Goal: Transaction & Acquisition: Purchase product/service

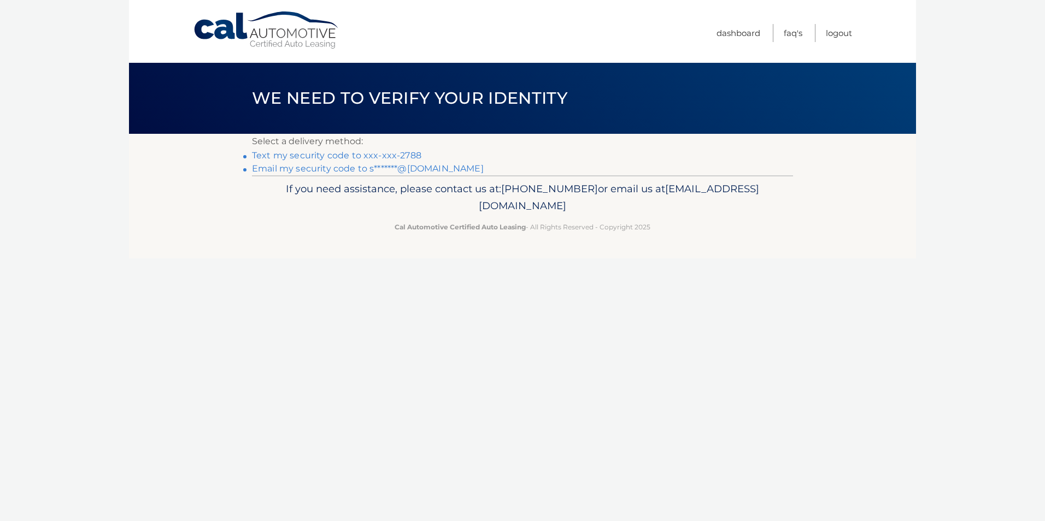
click at [380, 157] on link "Text my security code to xxx-xxx-2788" at bounding box center [336, 155] width 169 height 10
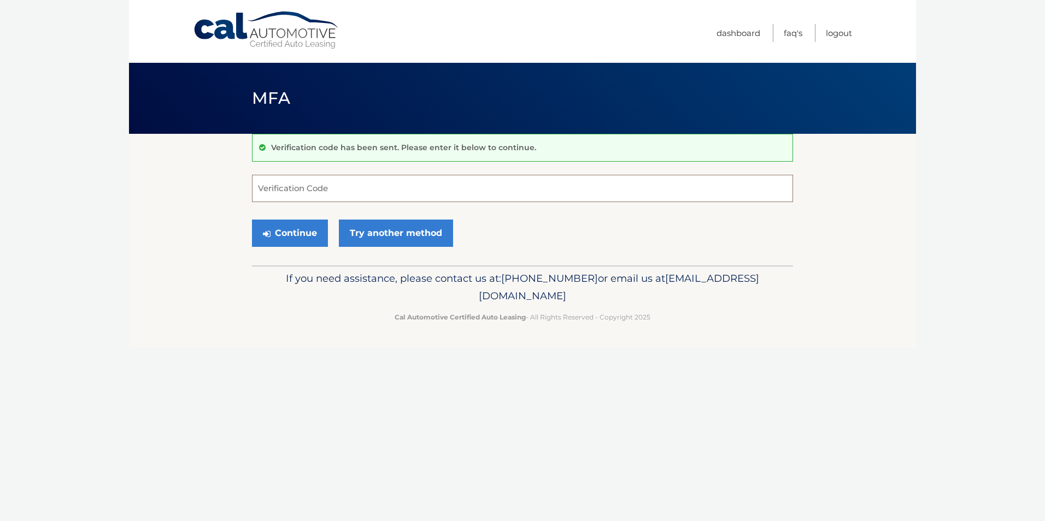
click at [345, 190] on input "Verification Code" at bounding box center [522, 188] width 541 height 27
type input "662359"
click at [312, 232] on button "Continue" at bounding box center [290, 233] width 76 height 27
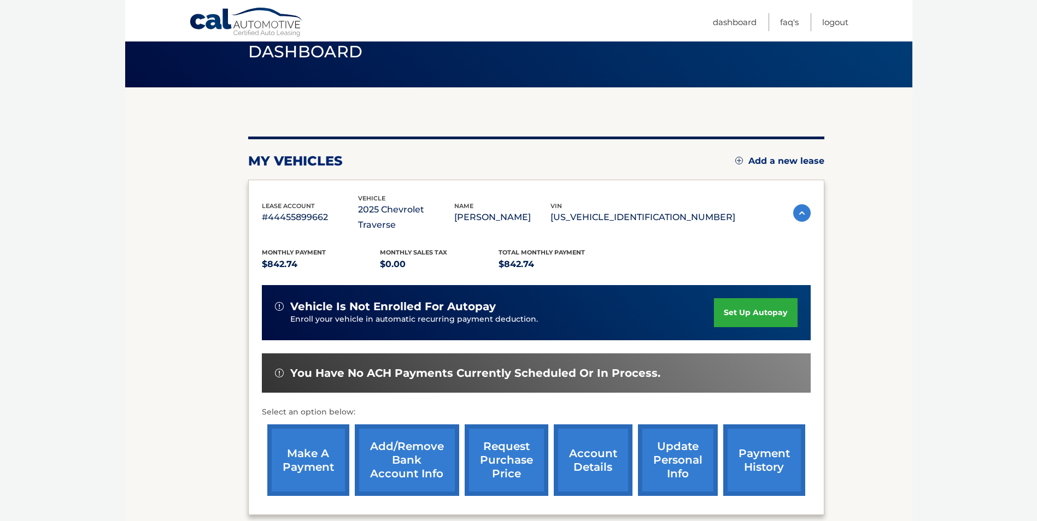
scroll to position [141, 0]
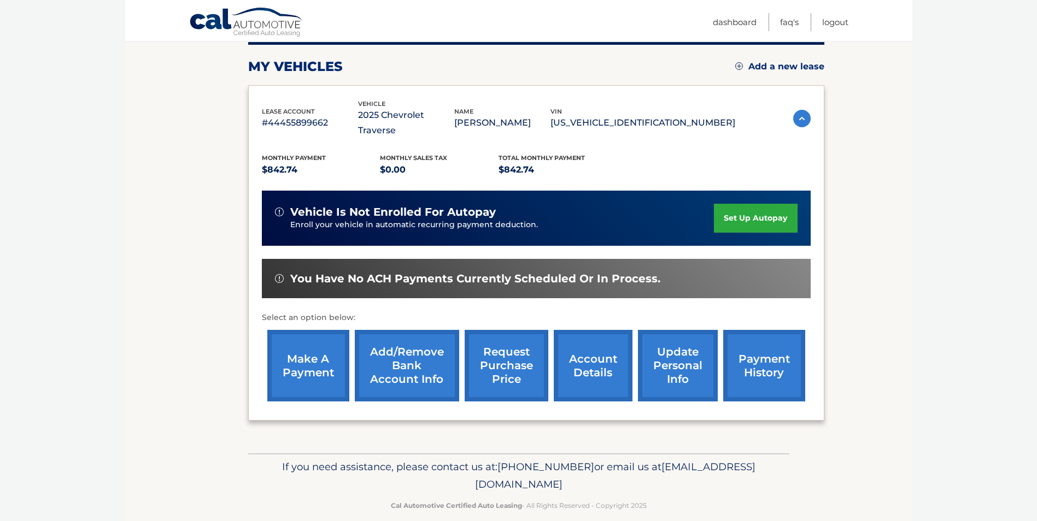
click at [324, 342] on link "make a payment" at bounding box center [308, 366] width 82 height 72
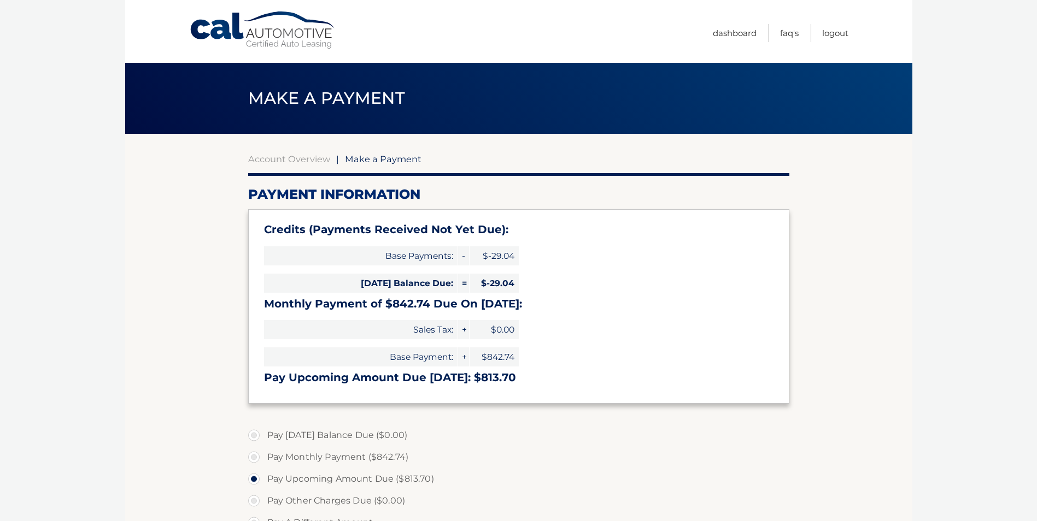
select select "NDhlYzBmZjctNjUxMS00ZDgxLThmZDMtYTBlZTZkOGM5ODFh"
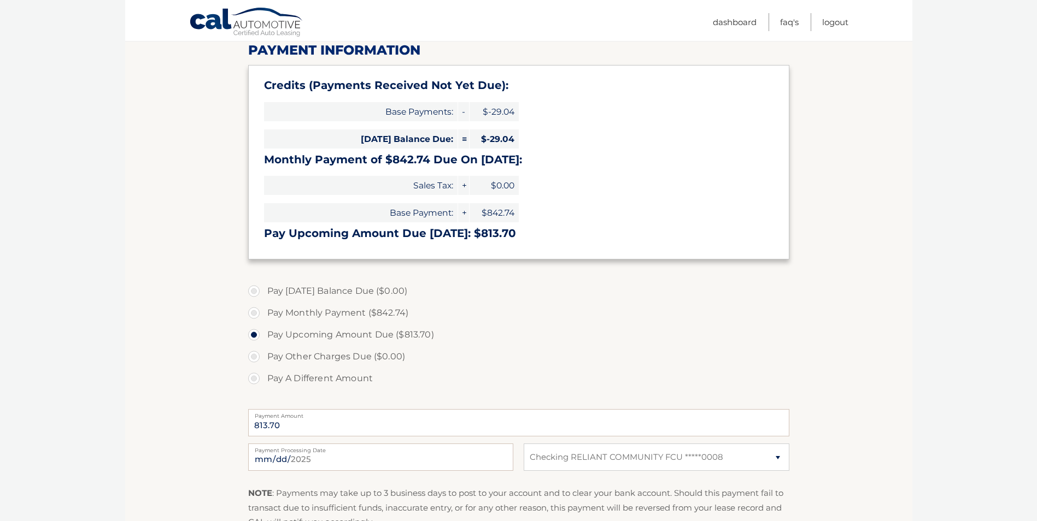
scroll to position [164, 0]
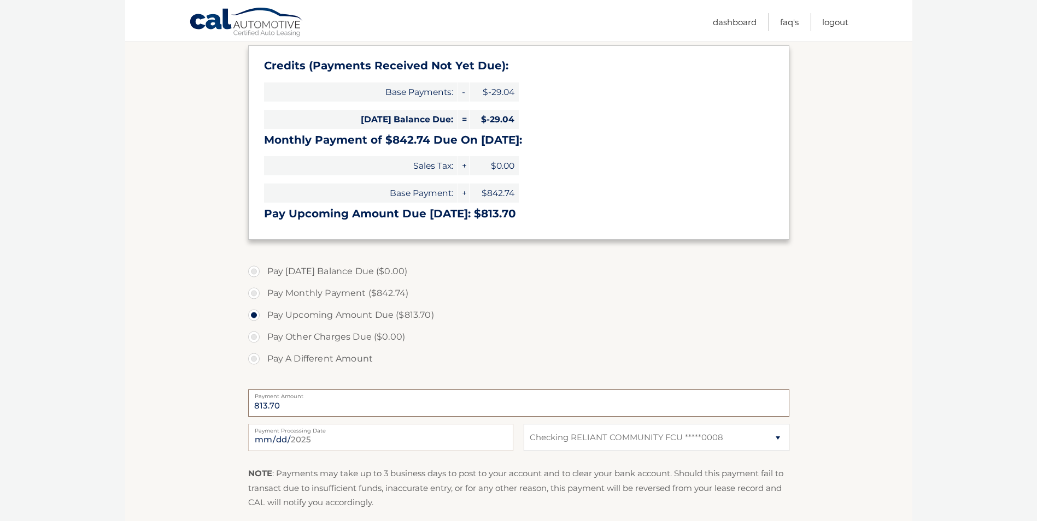
click at [296, 403] on input "813.70" at bounding box center [518, 403] width 541 height 27
drag, startPoint x: 296, startPoint y: 403, endPoint x: 217, endPoint y: 397, distance: 79.5
click at [217, 397] on section "Account Overview | Make a Payment Payment Information Credits (Payments Receive…" at bounding box center [518, 275] width 787 height 611
click at [215, 395] on section "Account Overview | Make a Payment Payment Information Credits (Payments Receive…" at bounding box center [518, 275] width 787 height 611
click at [284, 408] on input "813.70" at bounding box center [518, 403] width 541 height 27
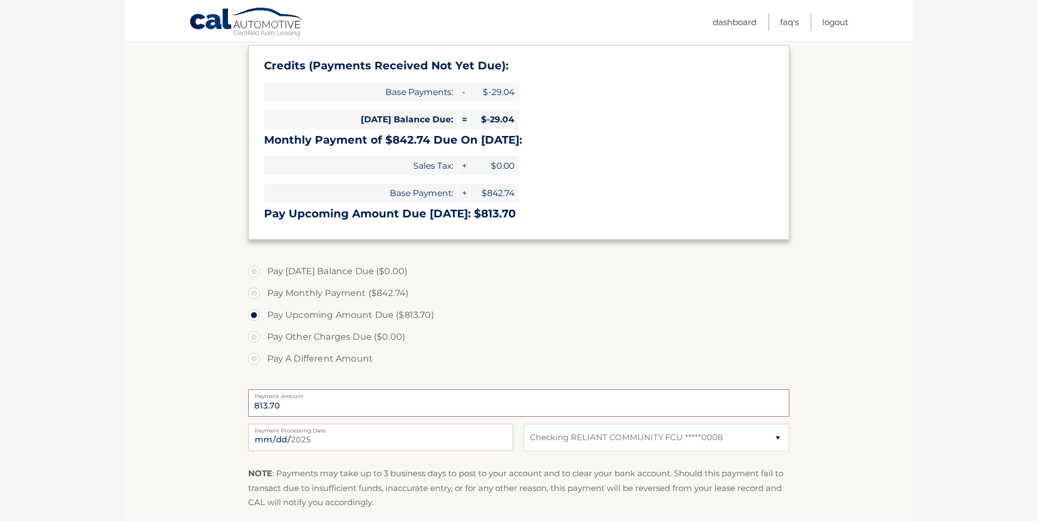
click at [289, 407] on input "813.70" at bounding box center [518, 403] width 541 height 27
click at [270, 406] on input "813.70" at bounding box center [518, 403] width 541 height 27
click at [252, 356] on label "Pay A Different Amount" at bounding box center [518, 359] width 541 height 22
click at [253, 356] on input "Pay A Different Amount" at bounding box center [258, 356] width 11 height 17
radio input "true"
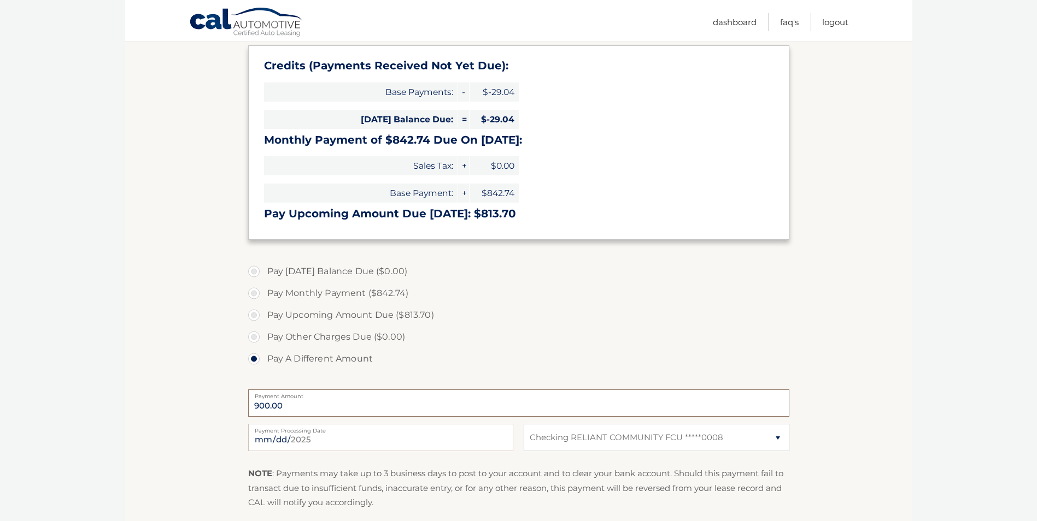
type input "900.00"
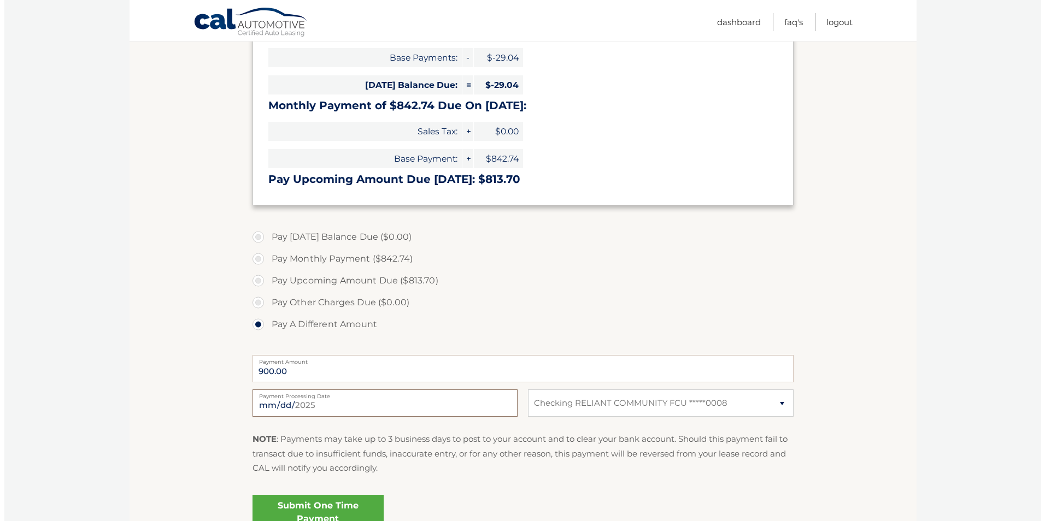
scroll to position [306, 0]
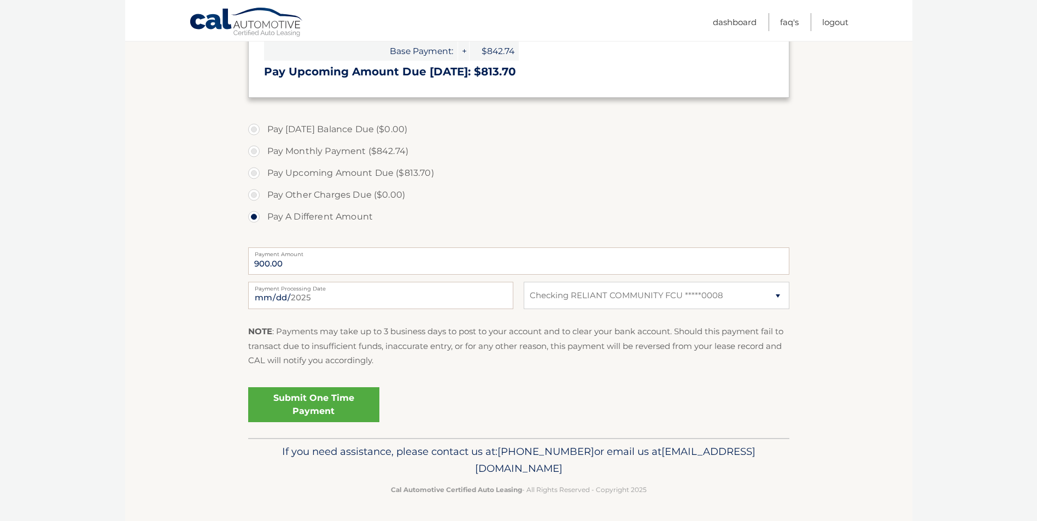
click at [344, 401] on link "Submit One Time Payment" at bounding box center [313, 405] width 131 height 35
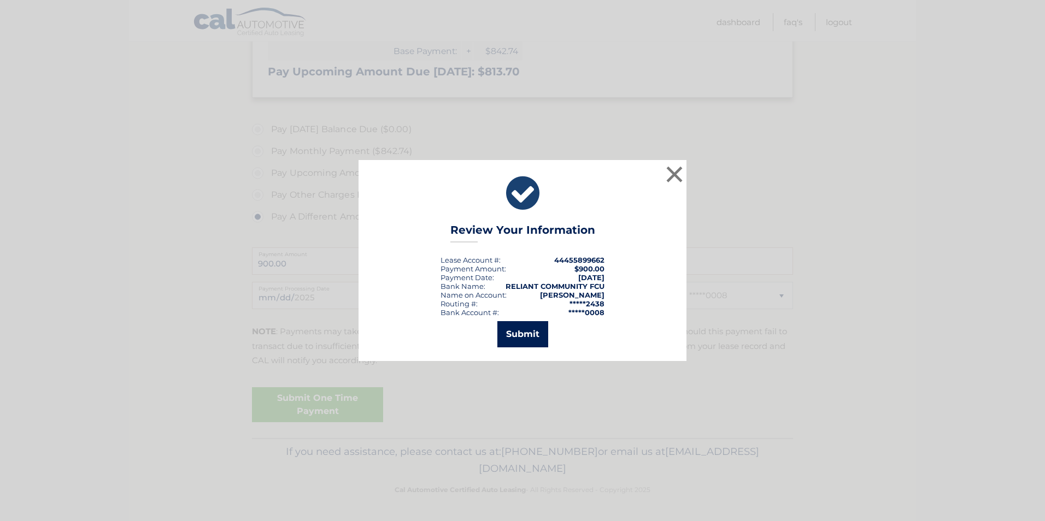
click at [541, 339] on button "Submit" at bounding box center [522, 334] width 51 height 26
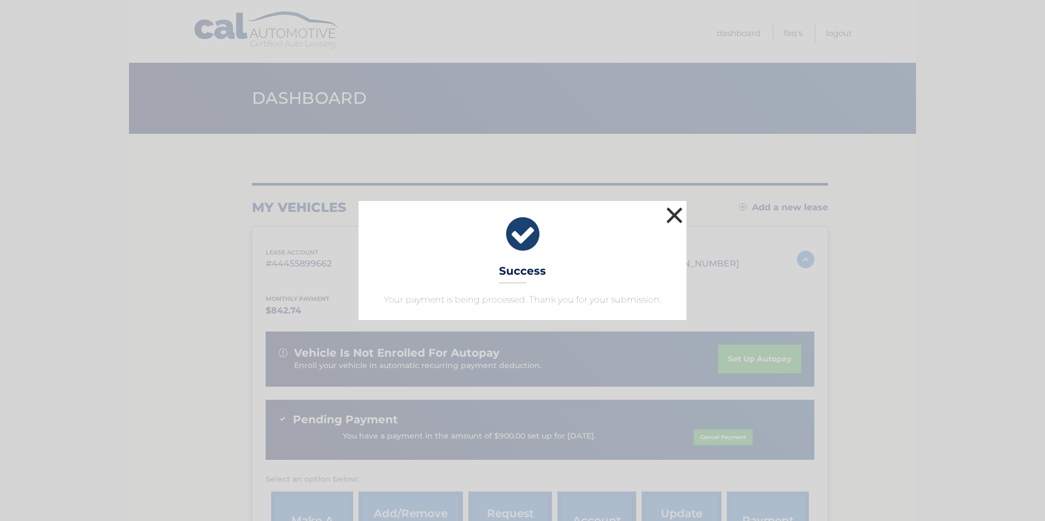
click at [673, 214] on button "×" at bounding box center [675, 215] width 22 height 22
